Goal: Find specific page/section: Find specific page/section

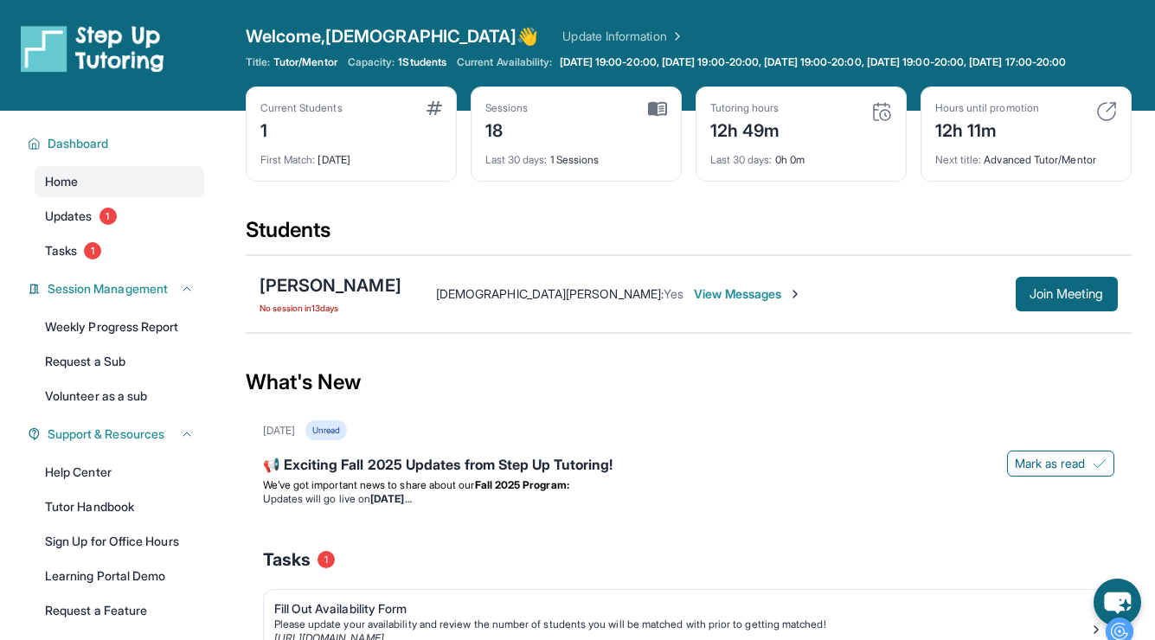
scroll to position [139, 0]
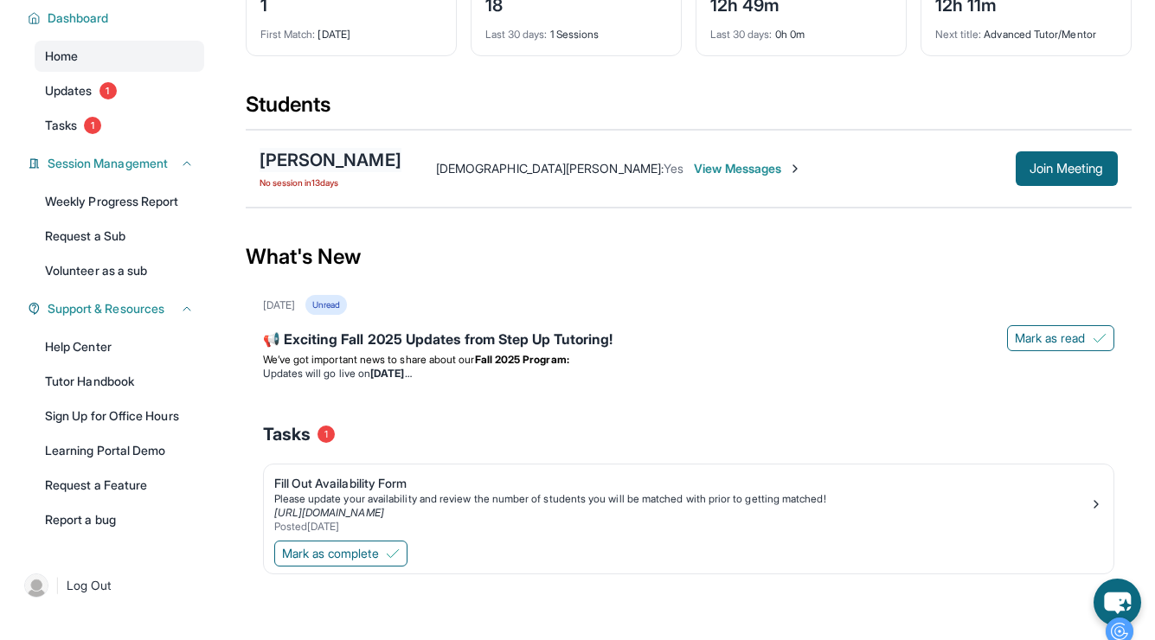
click at [317, 157] on div "[PERSON_NAME]" at bounding box center [331, 160] width 142 height 24
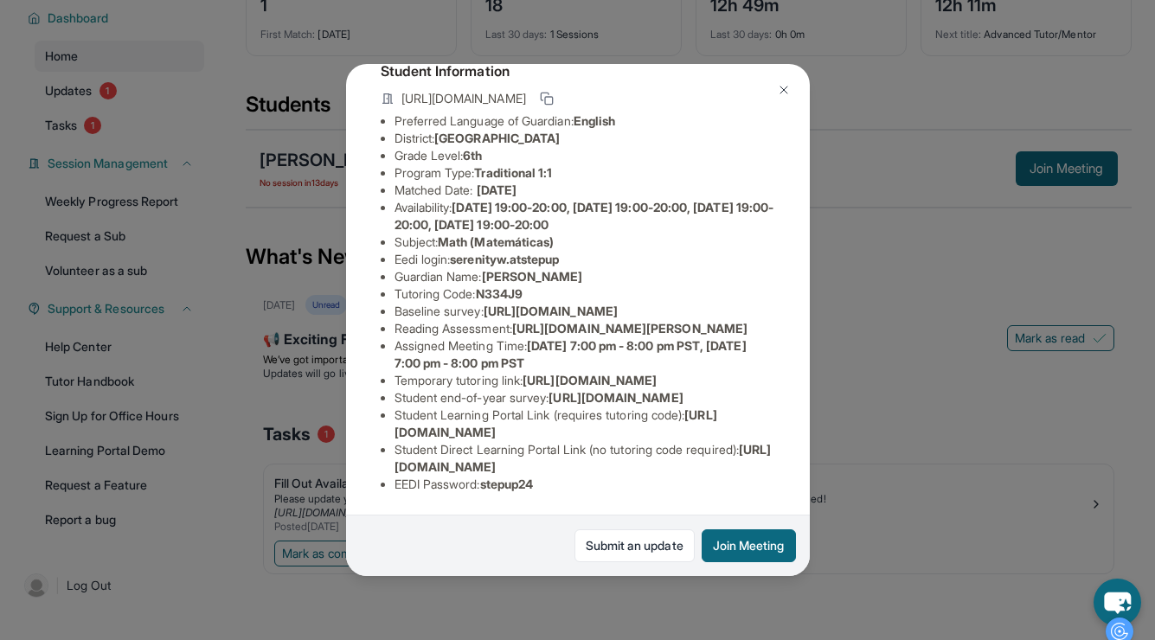
scroll to position [283, 0]
click at [515, 304] on span "[URL][DOMAIN_NAME]" at bounding box center [551, 311] width 134 height 15
click at [497, 304] on span "[URL][DOMAIN_NAME]" at bounding box center [551, 311] width 134 height 15
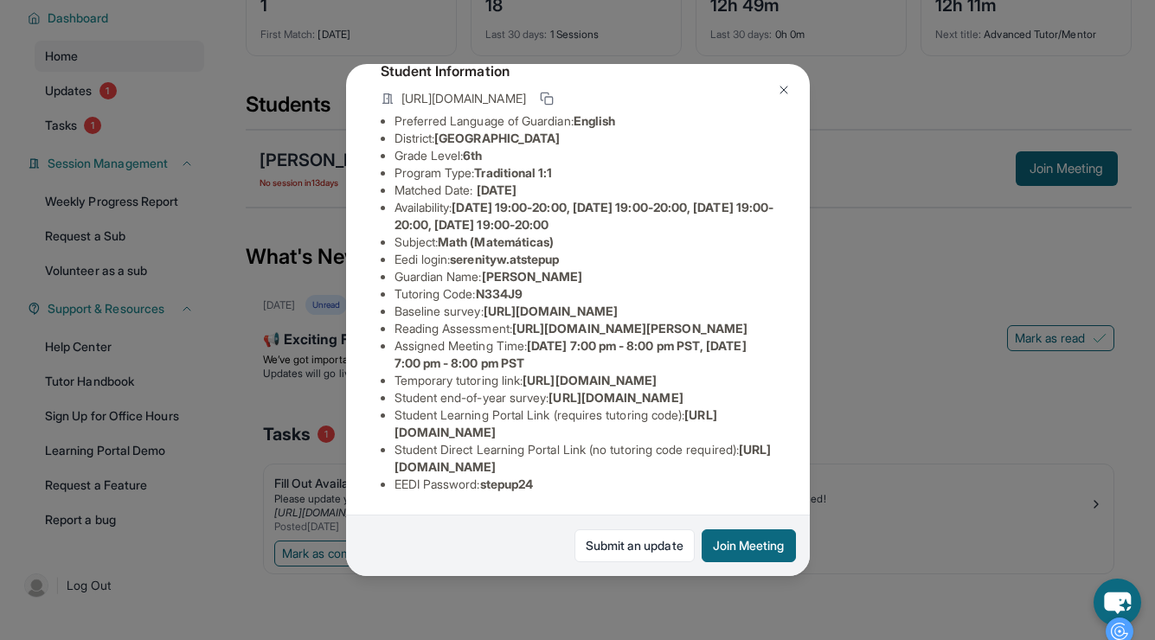
scroll to position [283, 625]
drag, startPoint x: 393, startPoint y: 163, endPoint x: 694, endPoint y: 206, distance: 304.1
click at [694, 206] on div "[PERSON_NAME] Guardian: [PERSON_NAME] Student Information [URL][DOMAIN_NAME] Pr…" at bounding box center [578, 320] width 464 height 512
copy span "[URL][DOMAIN_NAME]"
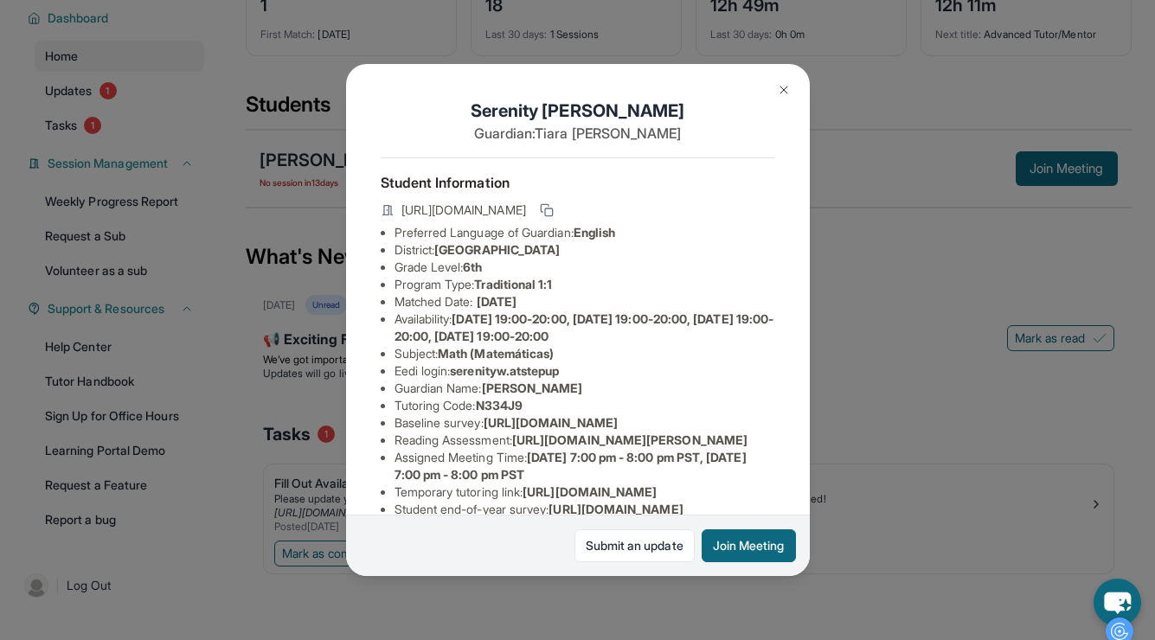
click at [780, 84] on img at bounding box center [784, 90] width 14 height 14
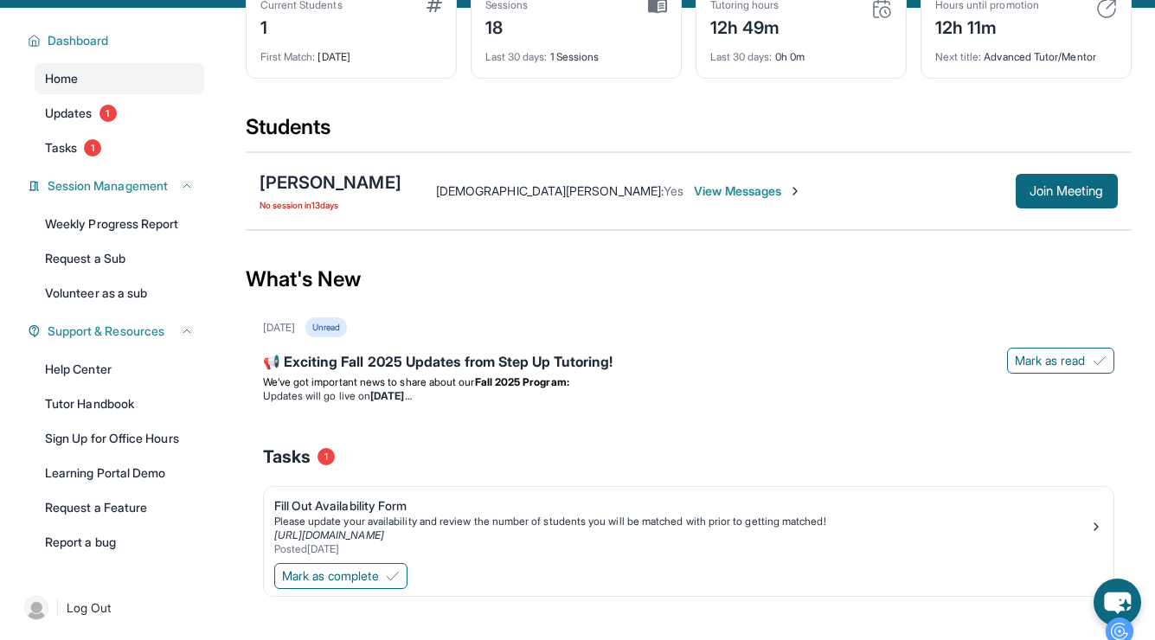
scroll to position [0, 0]
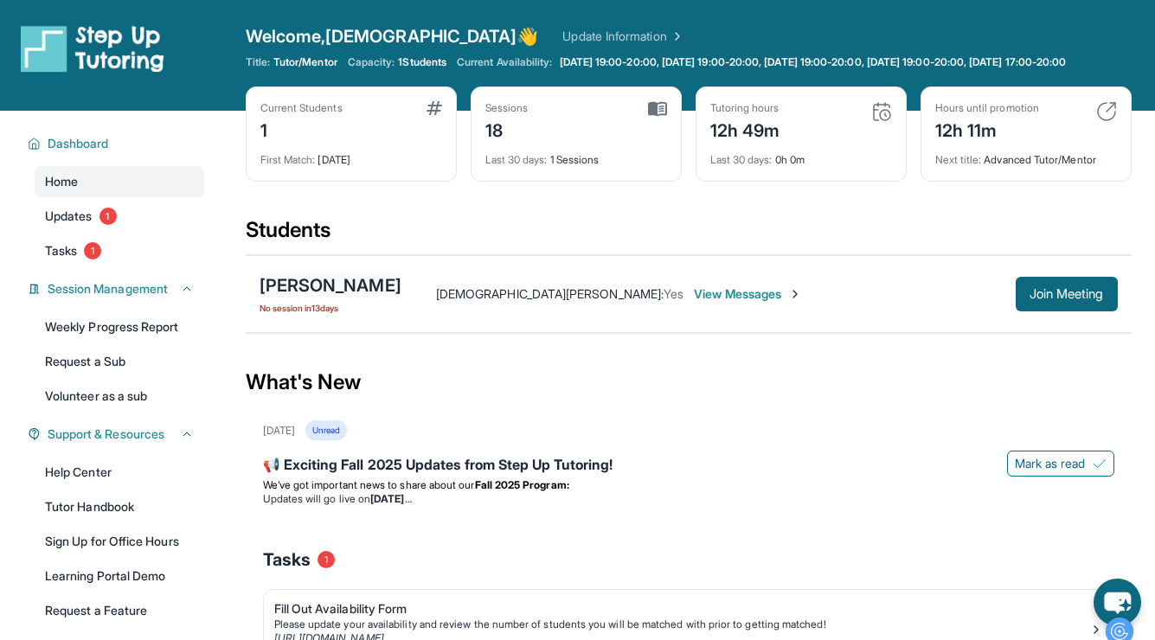
click at [305, 298] on div "[PERSON_NAME]" at bounding box center [331, 285] width 142 height 24
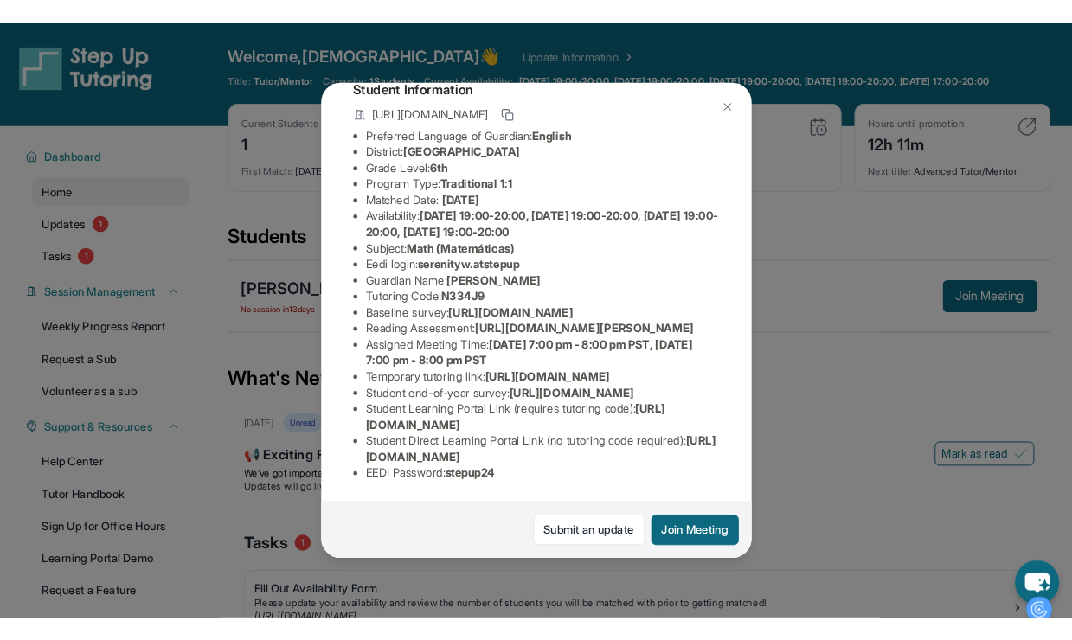
scroll to position [315, 0]
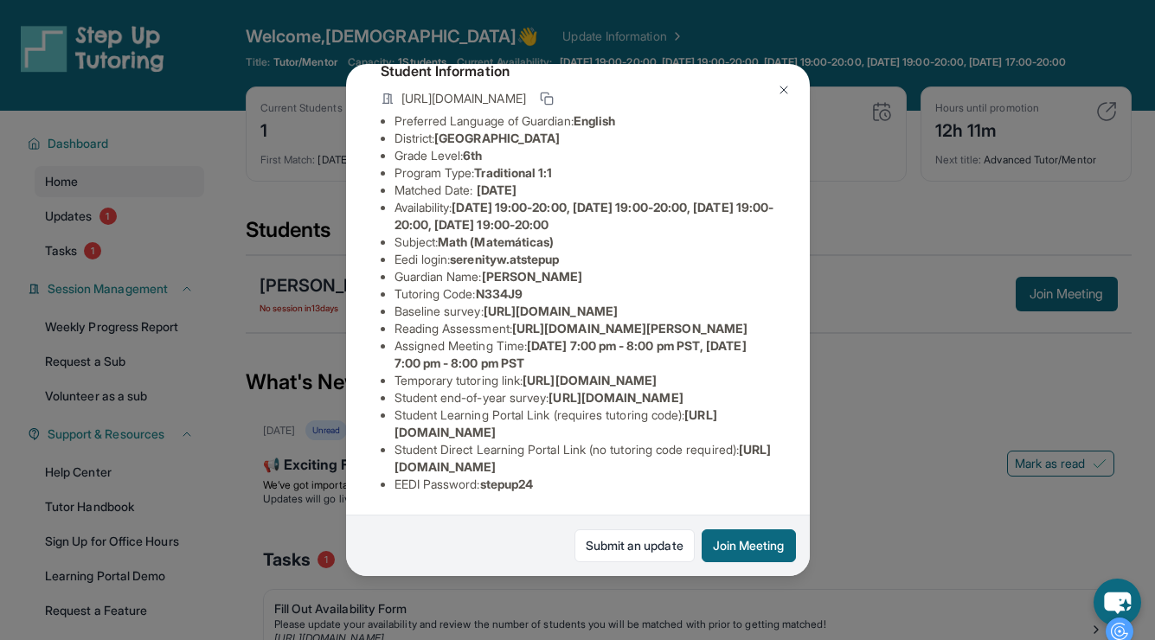
click at [439, 429] on span "[URL][DOMAIN_NAME]" at bounding box center [555, 423] width 323 height 32
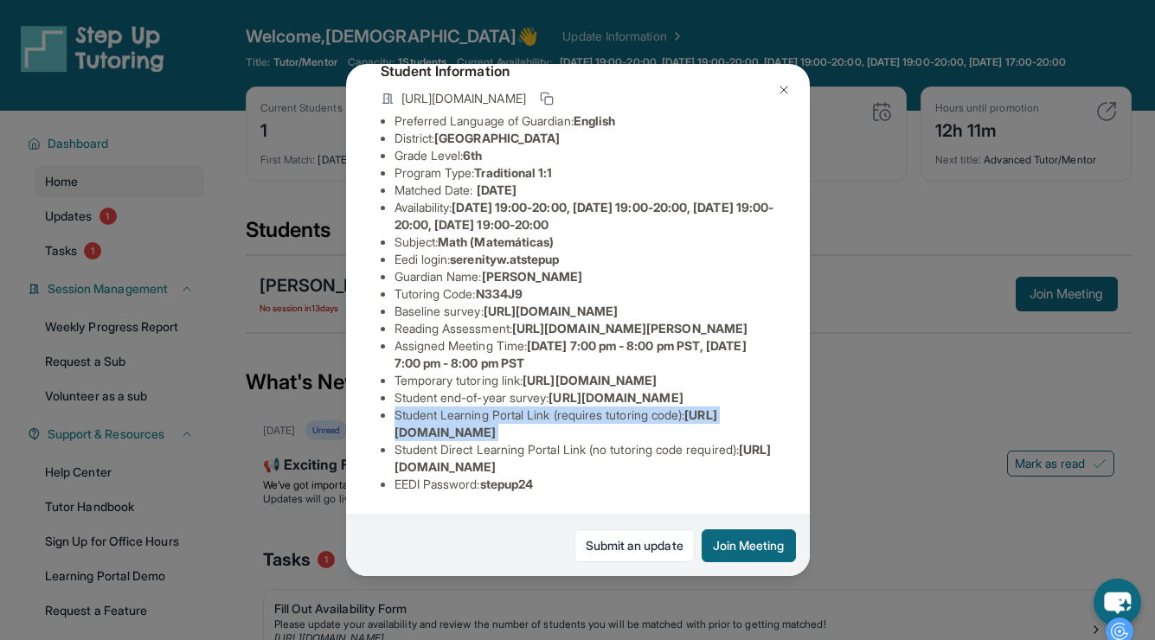
click at [439, 429] on span "[URL][DOMAIN_NAME]" at bounding box center [555, 423] width 323 height 32
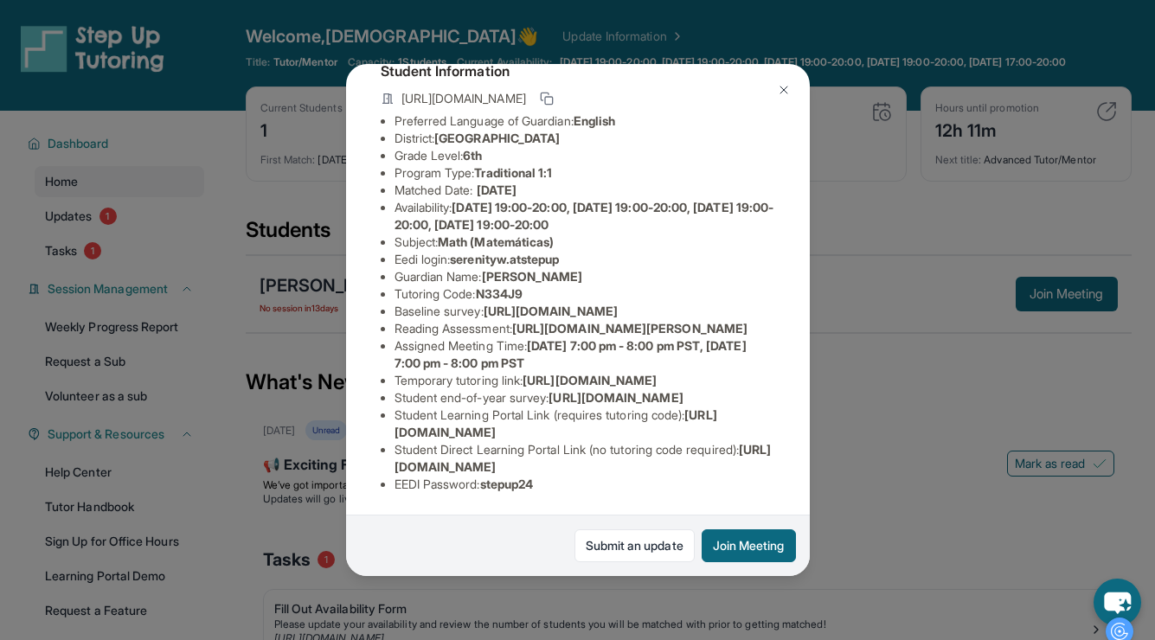
drag, startPoint x: 697, startPoint y: 426, endPoint x: 382, endPoint y: 425, distance: 315.8
click at [382, 425] on ul "Preferred Language of Guardian: English District: Riverside Unified School Dist…" at bounding box center [578, 302] width 394 height 381
click at [505, 457] on span "[URL][DOMAIN_NAME]" at bounding box center [582, 458] width 377 height 32
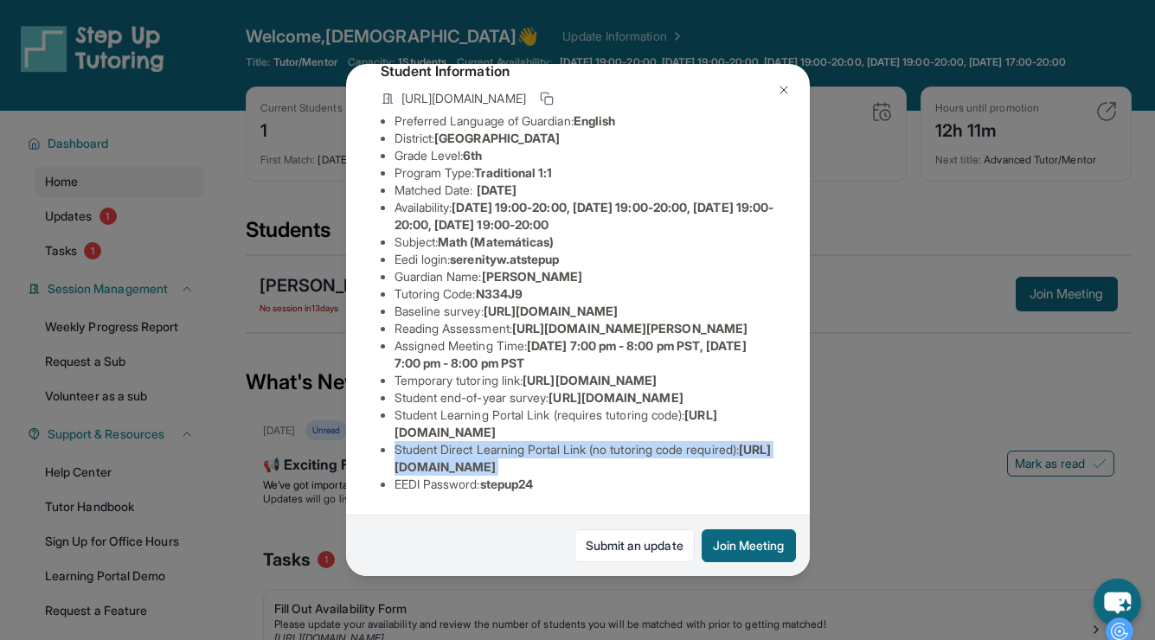
click at [505, 457] on span "[URL][DOMAIN_NAME]" at bounding box center [582, 458] width 377 height 32
click at [494, 462] on span "[URL][DOMAIN_NAME]" at bounding box center [582, 458] width 377 height 32
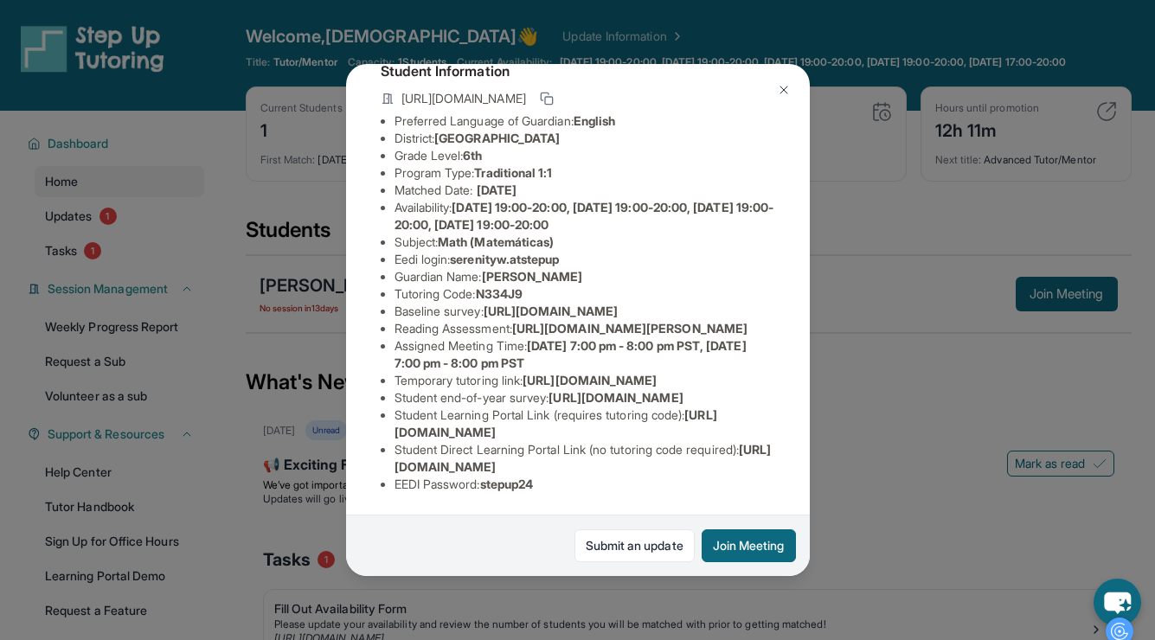
drag, startPoint x: 388, startPoint y: 464, endPoint x: 756, endPoint y: 461, distance: 367.7
click at [756, 461] on ul "Preferred Language of Guardian: English District: Riverside Unified School Dist…" at bounding box center [578, 302] width 394 height 381
copy span "[URL][DOMAIN_NAME]"
click at [790, 88] on img at bounding box center [784, 90] width 14 height 14
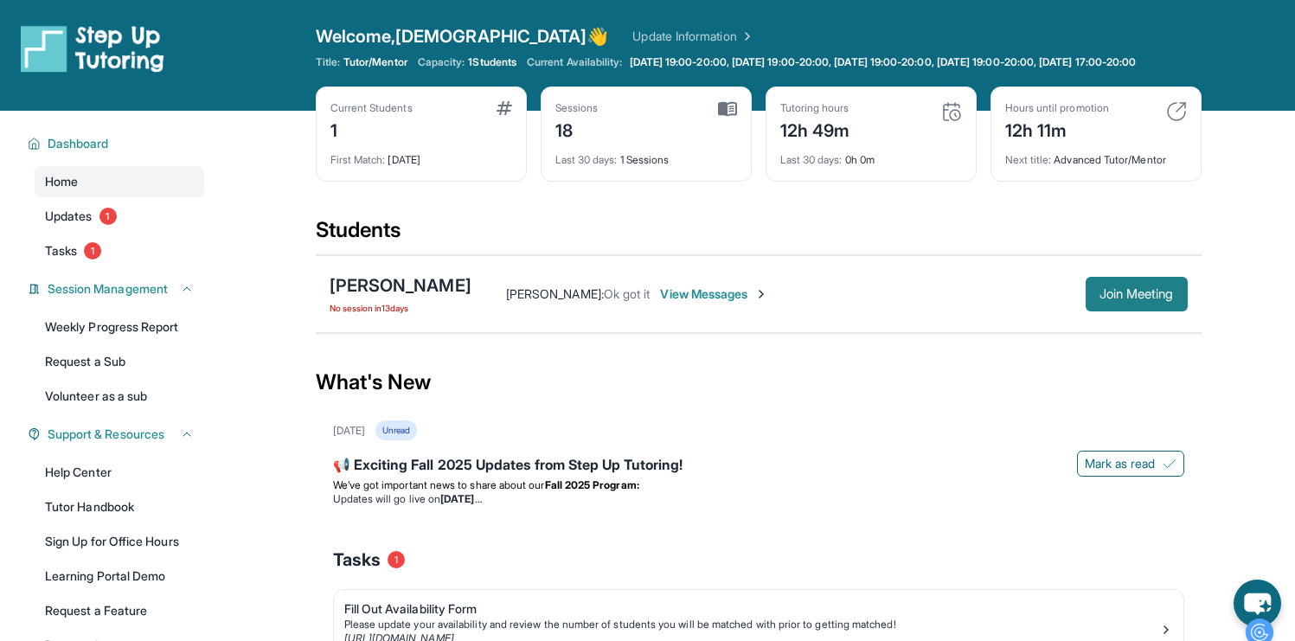
click at [1133, 311] on button "Join Meeting" at bounding box center [1137, 294] width 102 height 35
